Goal: Navigation & Orientation: Find specific page/section

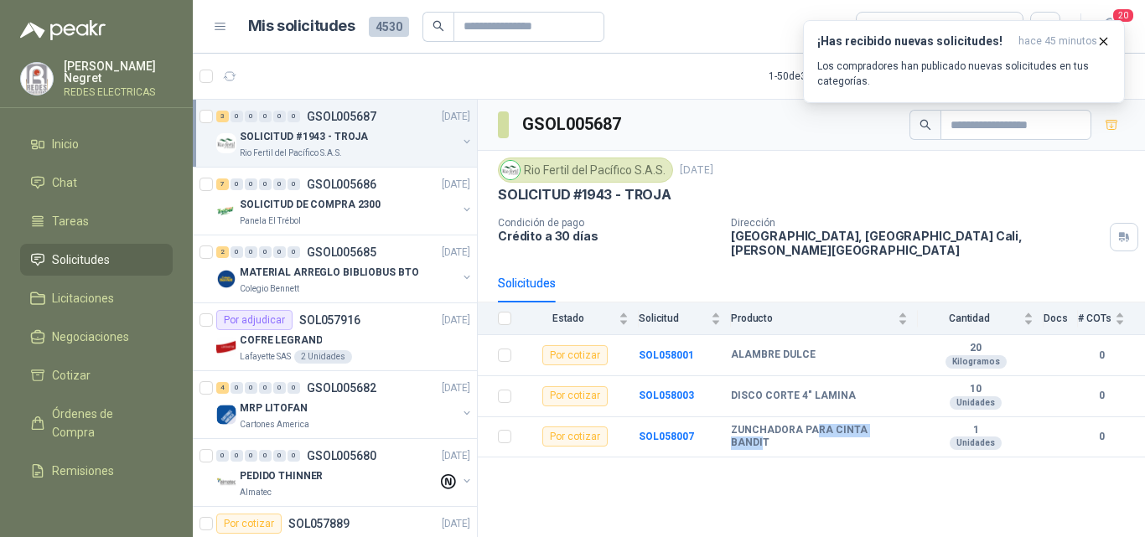
click at [294, 115] on div "0" at bounding box center [294, 117] width 13 height 12
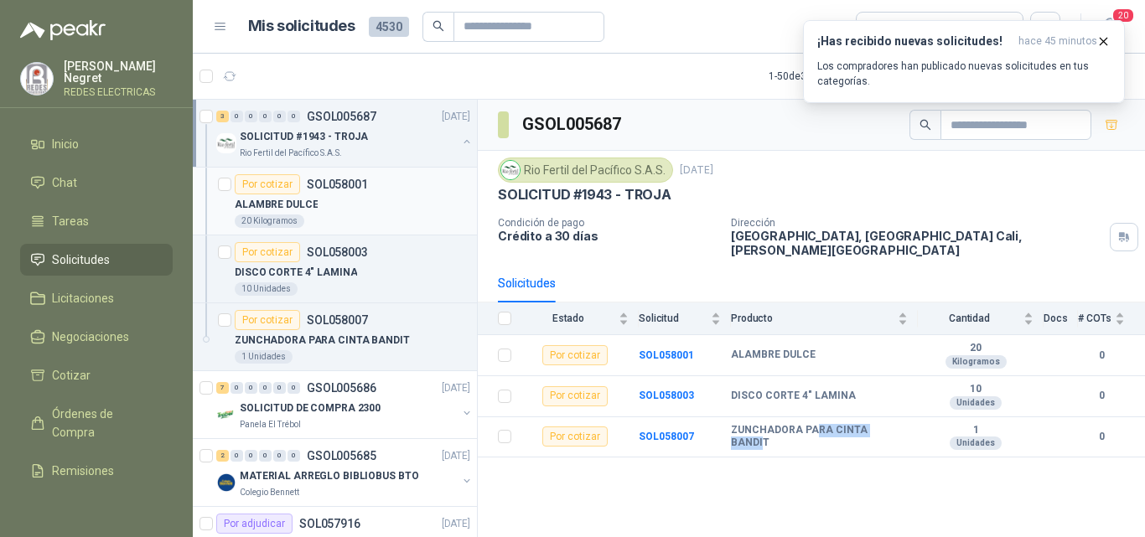
click at [391, 190] on div "Por cotizar SOL058001" at bounding box center [353, 184] width 236 height 20
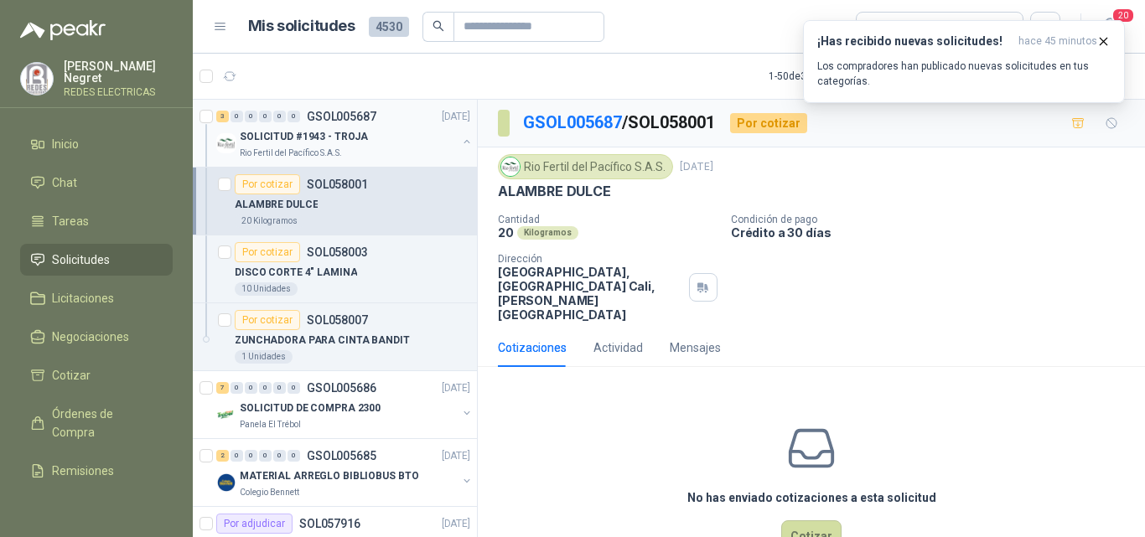
click at [460, 143] on button "button" at bounding box center [466, 141] width 13 height 13
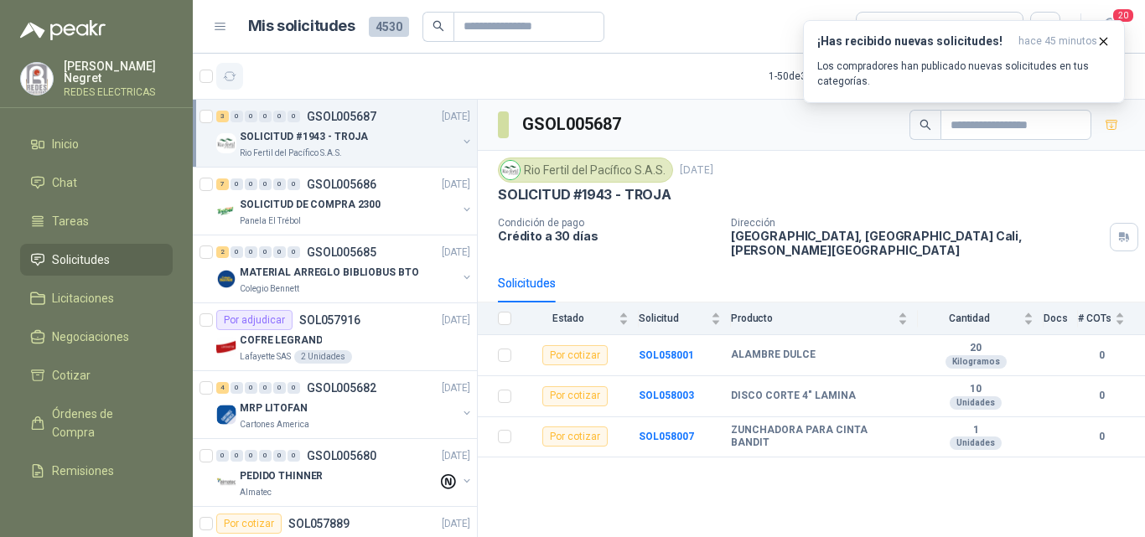
click at [231, 75] on icon "button" at bounding box center [230, 77] width 14 height 14
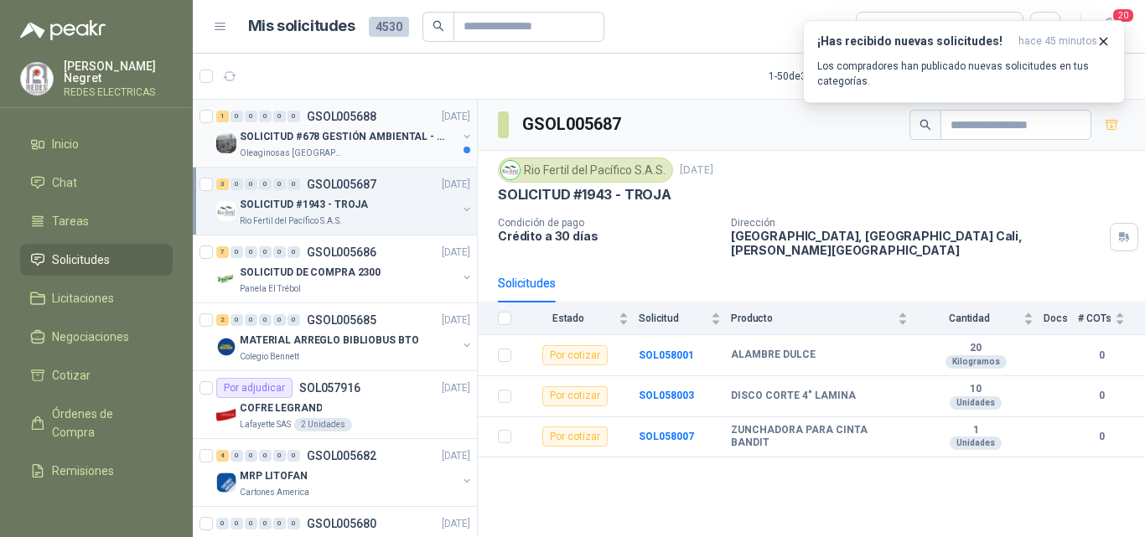
click at [415, 130] on p "SOLICITUD #678 GESTIÓN AMBIENTAL - TUMACO" at bounding box center [344, 137] width 209 height 16
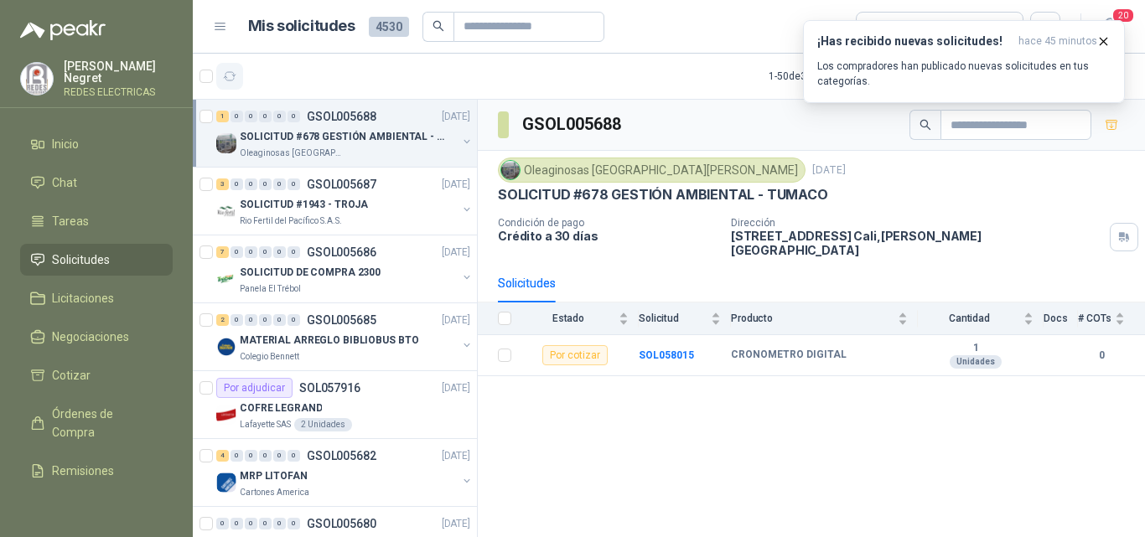
click at [224, 79] on icon "button" at bounding box center [230, 77] width 14 height 14
click at [1101, 46] on icon "button" at bounding box center [1103, 41] width 14 height 14
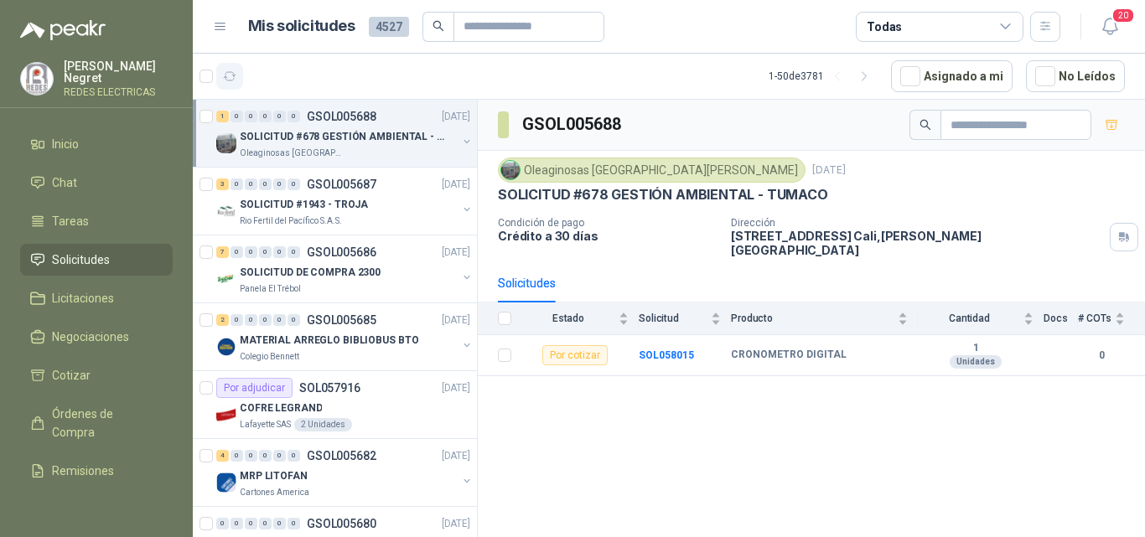
click at [233, 72] on icon "button" at bounding box center [230, 76] width 13 height 8
